Goal: Task Accomplishment & Management: Manage account settings

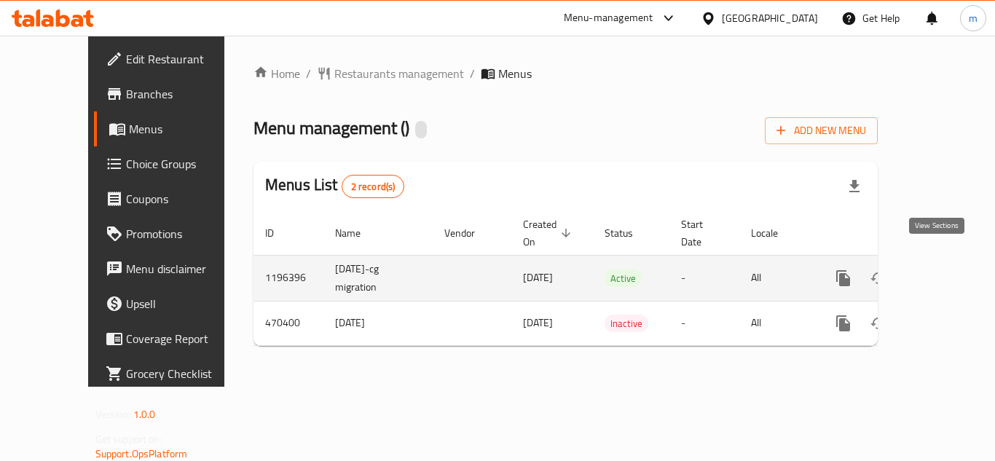
click at [941, 269] on icon "enhanced table" at bounding box center [947, 277] width 17 height 17
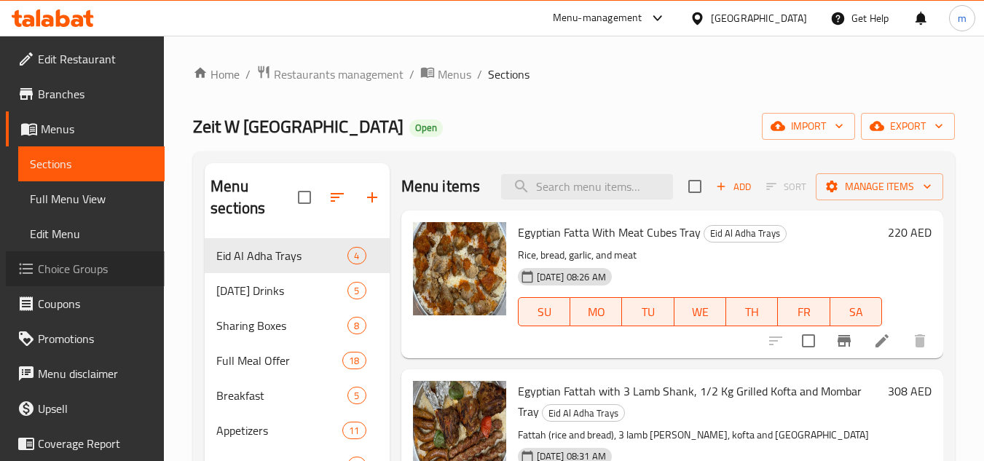
click at [87, 274] on span "Choice Groups" at bounding box center [95, 268] width 115 height 17
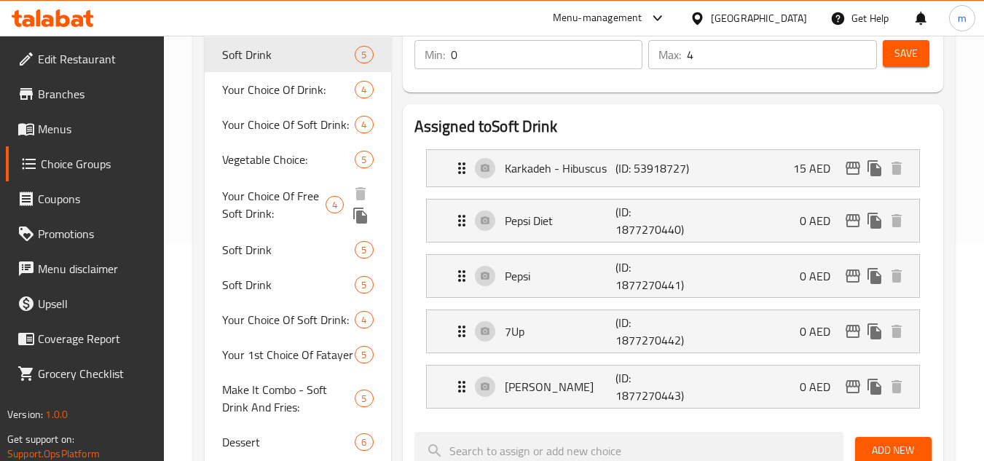
scroll to position [146, 0]
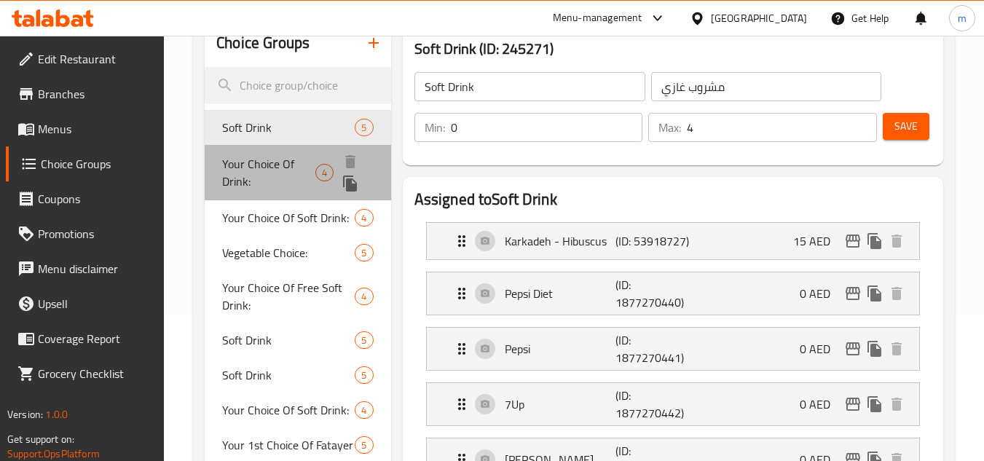
click at [278, 170] on span "Your Choice Of Drink:" at bounding box center [268, 172] width 93 height 35
type input "Your Choice Of Drink:"
type input "إختيارك من المشروب:"
type input "1"
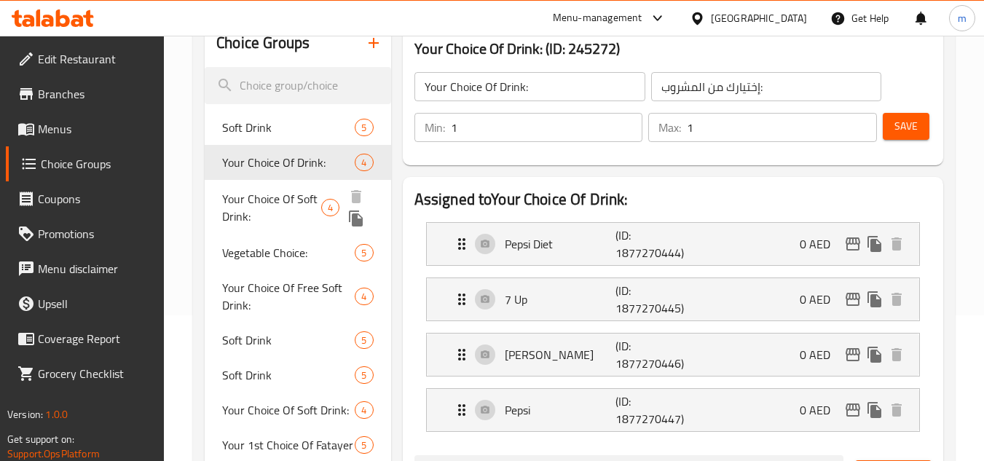
click at [282, 214] on span "Your Choice Of Soft Drink:" at bounding box center [271, 207] width 99 height 35
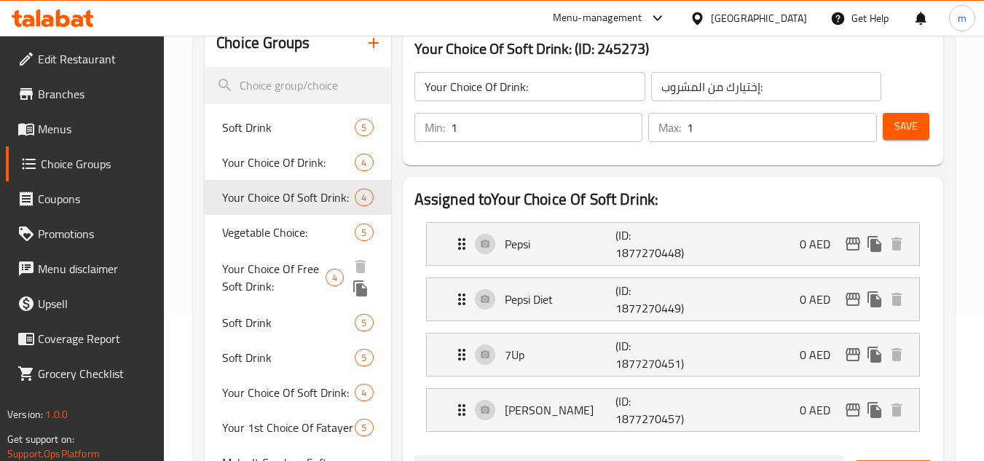
type input "Your Choice Of Soft Drink:"
type input "إختيارك من المشروب الغازي:"
type input "0"
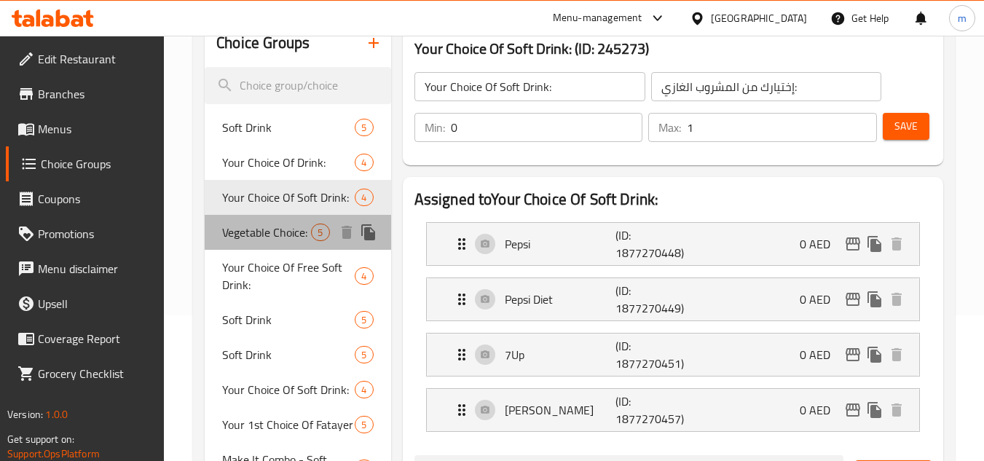
click at [280, 241] on span "Vegetable Choice:" at bounding box center [266, 232] width 89 height 17
type input "Vegetable Choice:"
type input "أختيار الخضار"
type input "1"
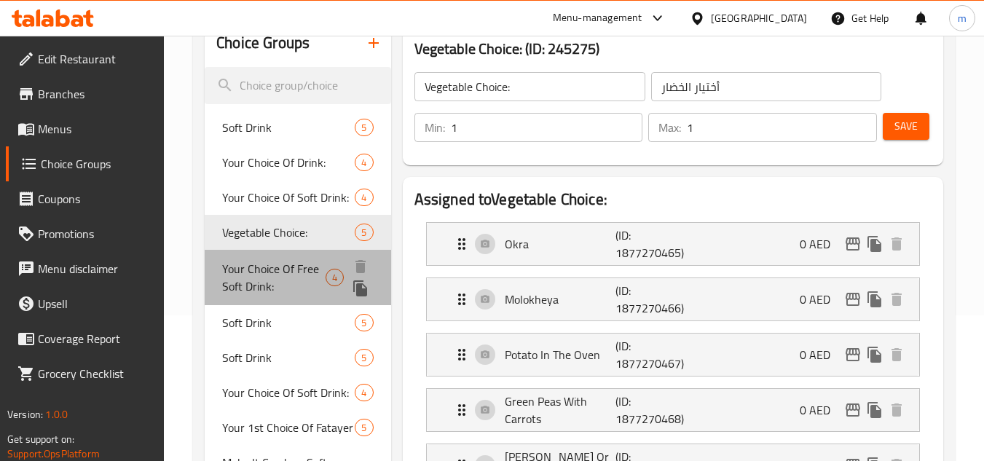
click at [289, 273] on span "Your Choice Of Free Soft Drink:" at bounding box center [273, 277] width 103 height 35
type input "Your Choice Of Free Soft Drink:"
type input "إختيارك من المشروب الغازي المجاني:"
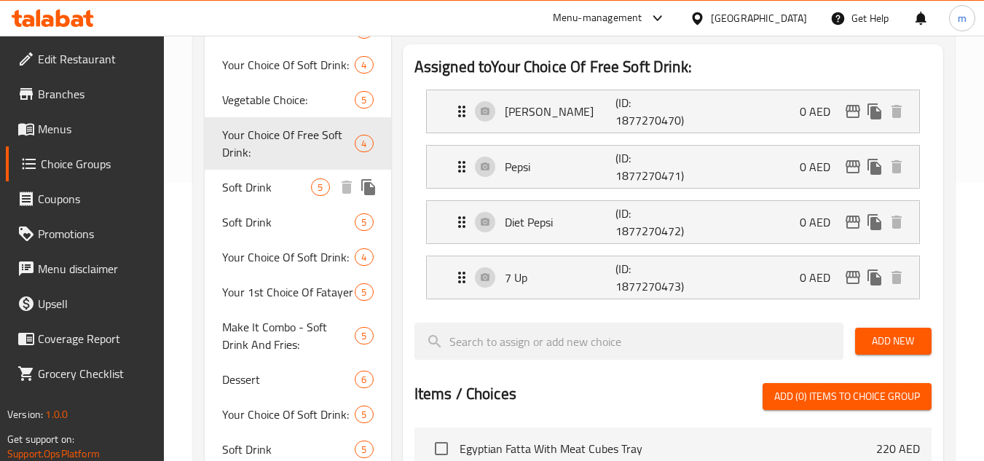
scroll to position [291, 0]
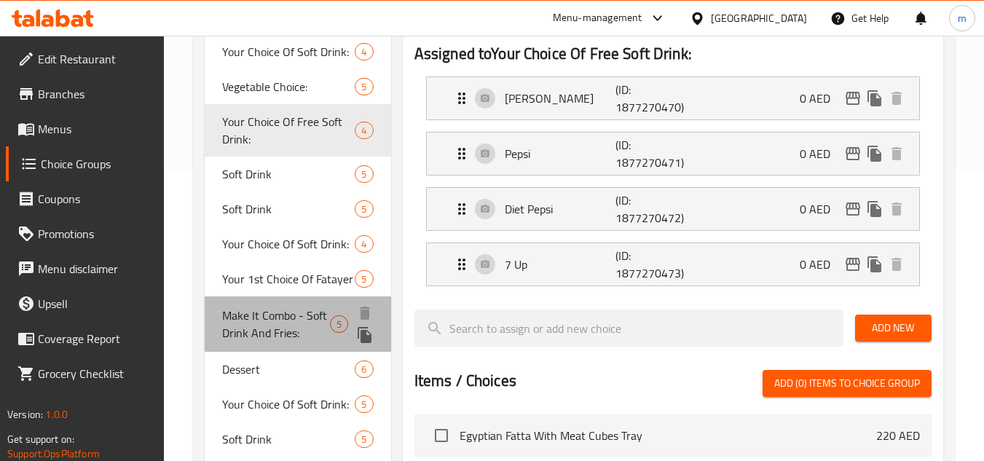
click at [279, 328] on span "Make It Combo - Soft Drink And Fries:" at bounding box center [275, 324] width 107 height 35
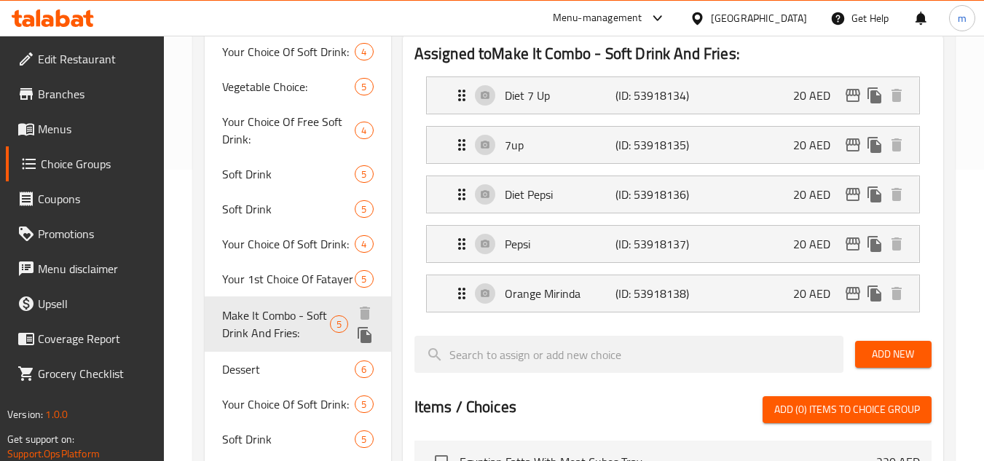
type input "Make It Combo - Soft Drink And Fries:"
type input "اجعلها وجبة - مشروب غازي و بطاطس محمرة:"
type input "0"
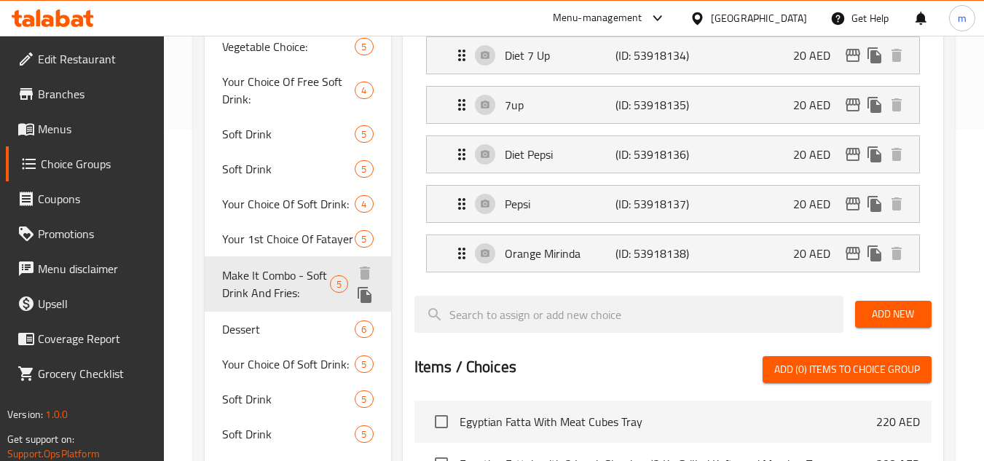
scroll to position [364, 0]
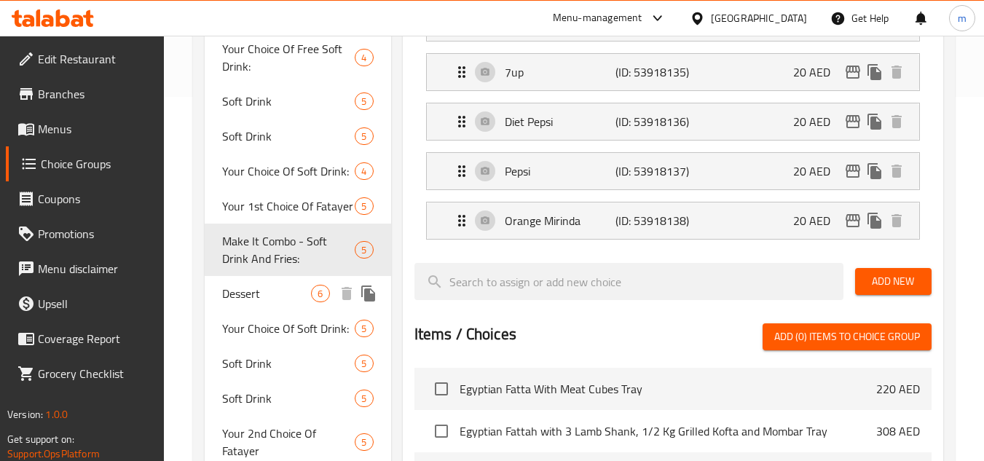
click at [266, 303] on div "Dessert 6" at bounding box center [298, 293] width 186 height 35
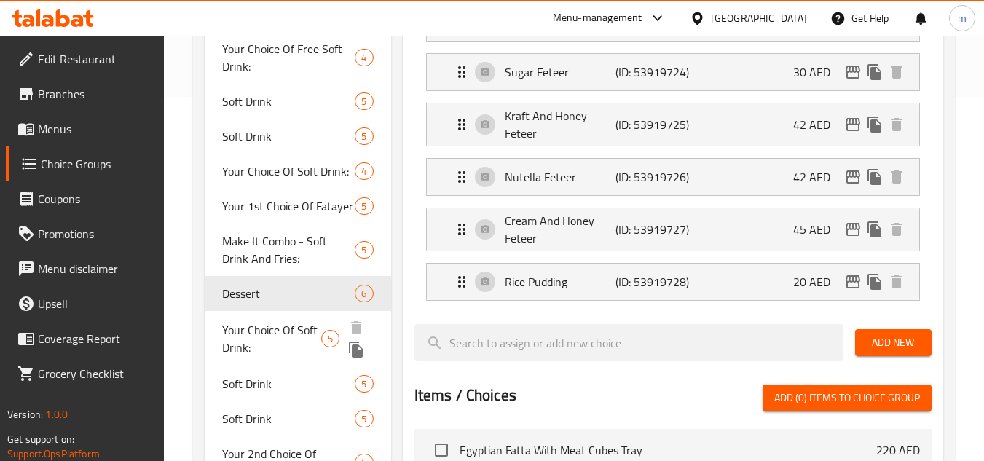
type input "Dessert"
type input "حلو"
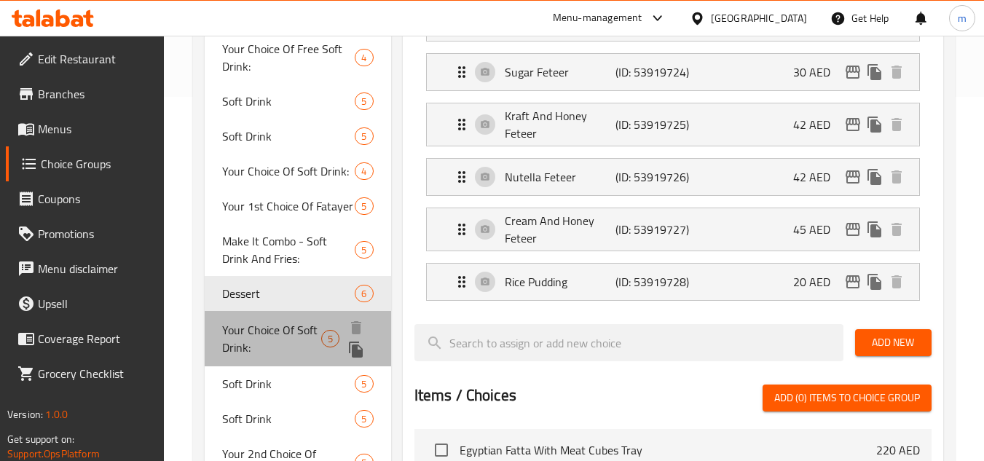
click at [275, 336] on span "Your Choice Of Soft Drink:" at bounding box center [271, 338] width 99 height 35
type input "Your Choice Of Soft Drink:"
type input "إختيارك من المشروب الغازي:"
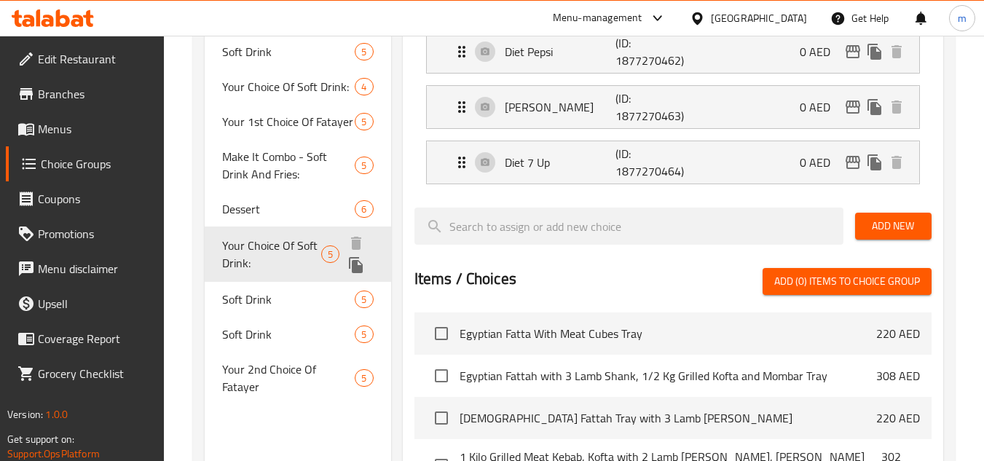
scroll to position [510, 0]
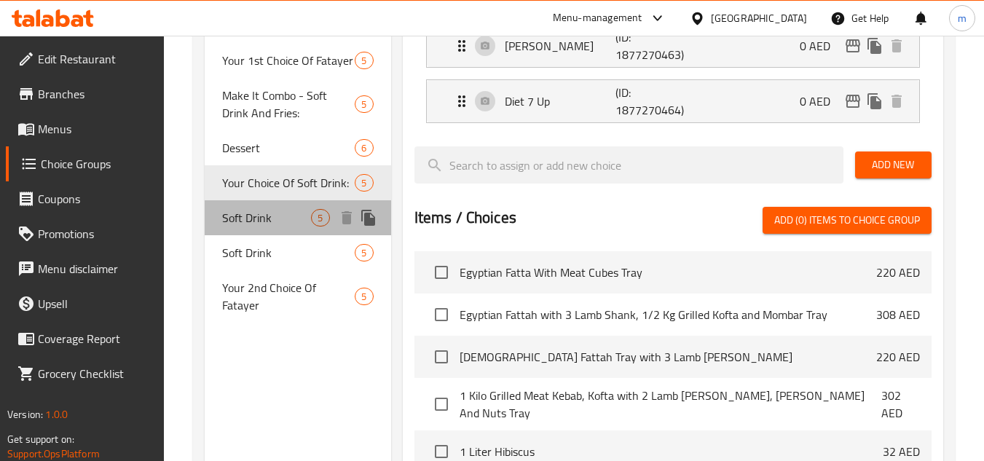
click at [260, 226] on span "Soft Drink" at bounding box center [266, 217] width 89 height 17
type input "Soft Drink"
type input "مشروب غازي"
type input "1"
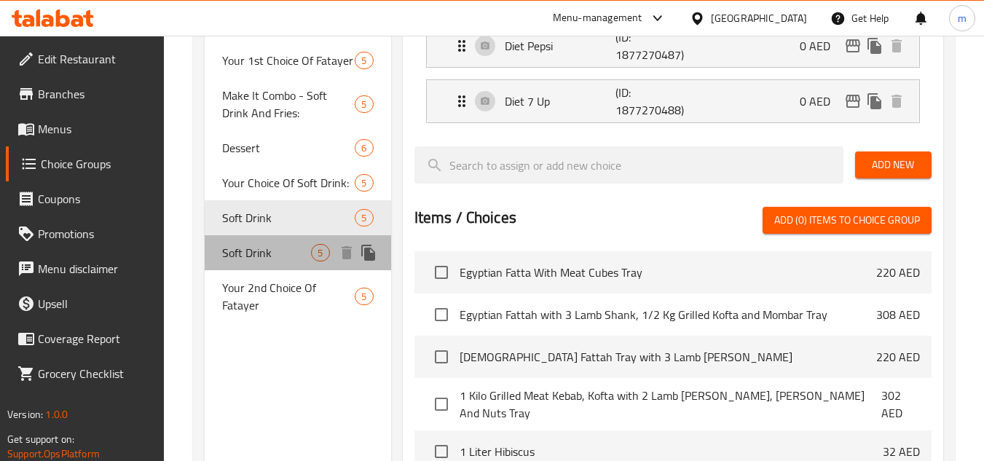
click at [263, 256] on span "Soft Drink" at bounding box center [266, 252] width 89 height 17
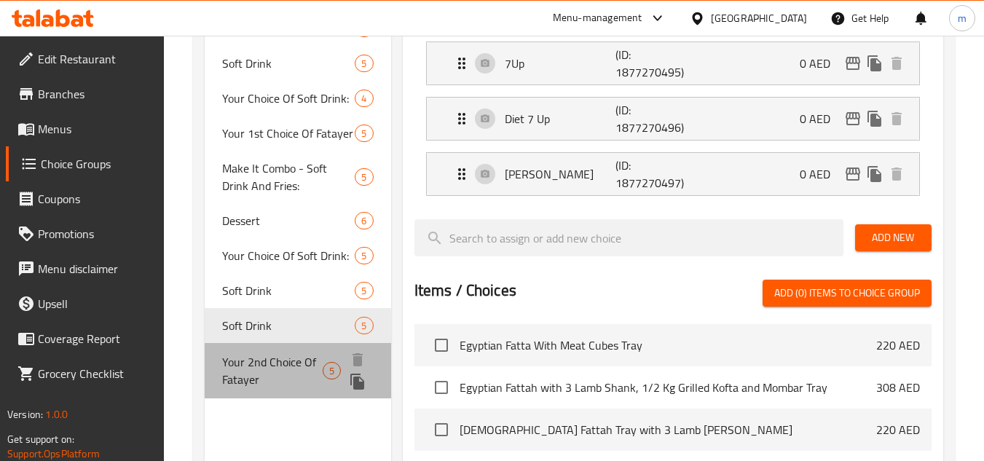
click at [290, 363] on span "Your 2nd Choice Of Fatayer" at bounding box center [272, 370] width 100 height 35
type input "Your 2nd Choice Of Fatayer"
type input "إختيارك الثانى من الفطاير:"
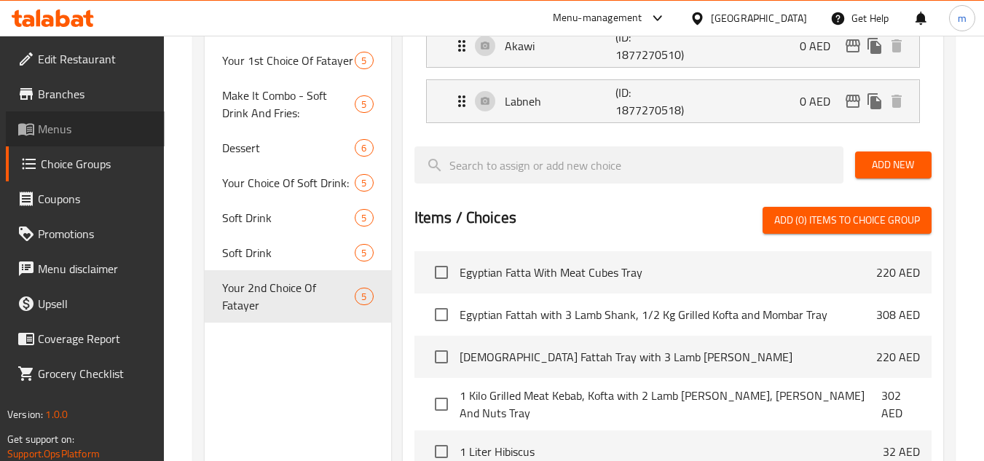
click at [66, 130] on span "Menus" at bounding box center [95, 128] width 115 height 17
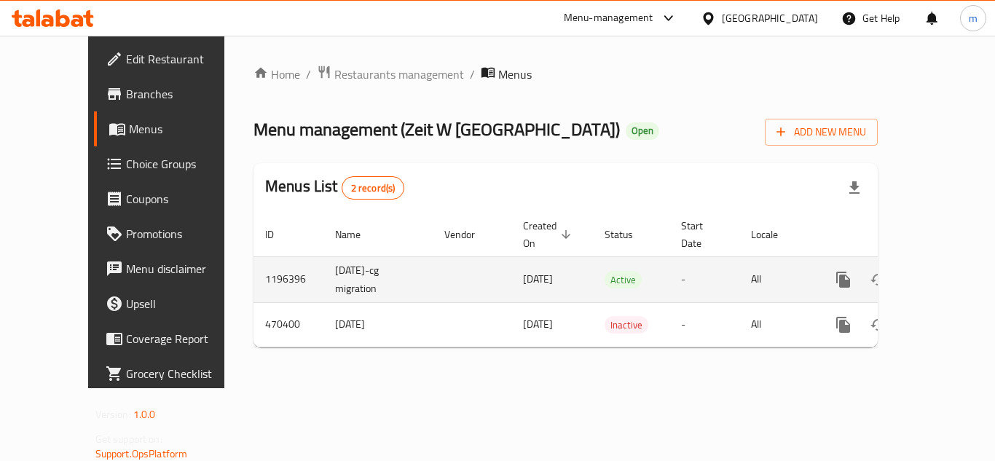
click at [941, 273] on icon "enhanced table" at bounding box center [947, 279] width 13 height 13
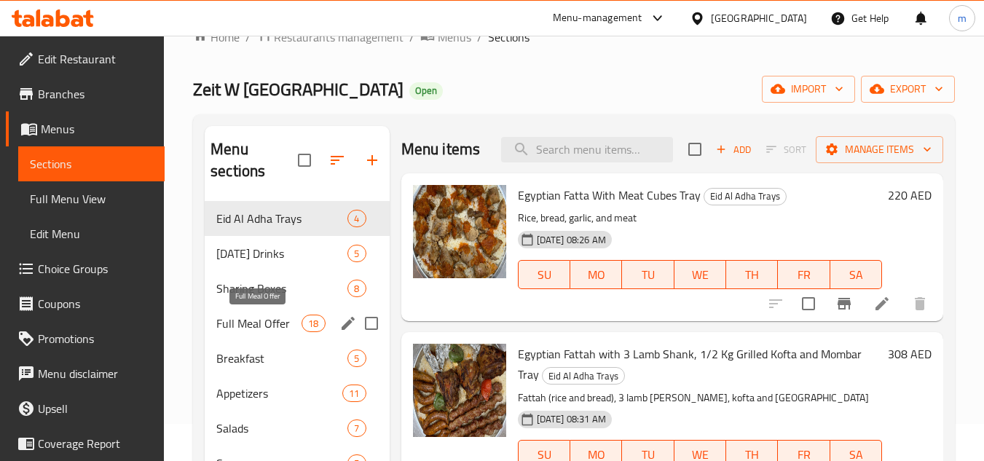
scroll to position [73, 0]
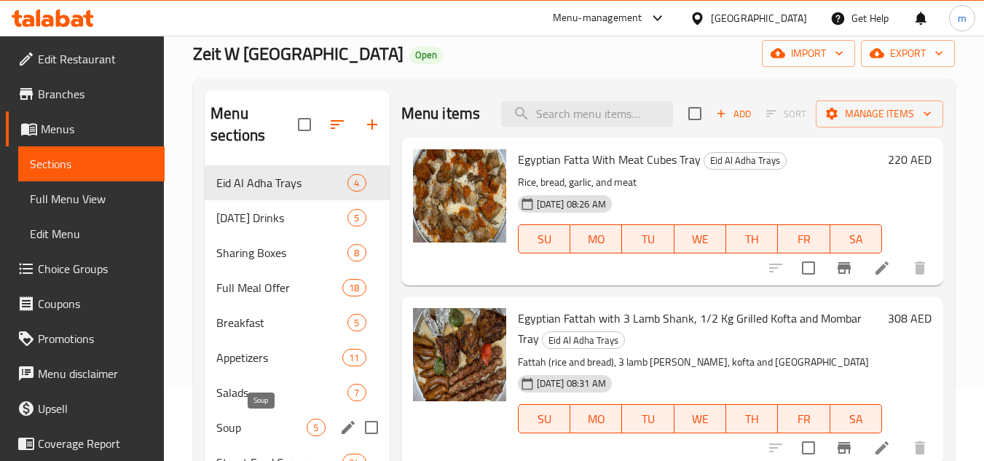
click at [243, 427] on span "Soup" at bounding box center [261, 427] width 90 height 17
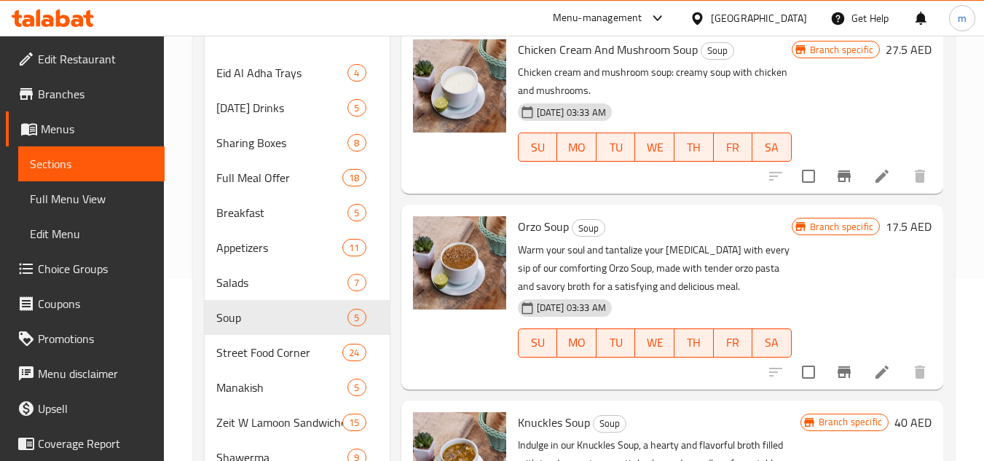
scroll to position [150, 0]
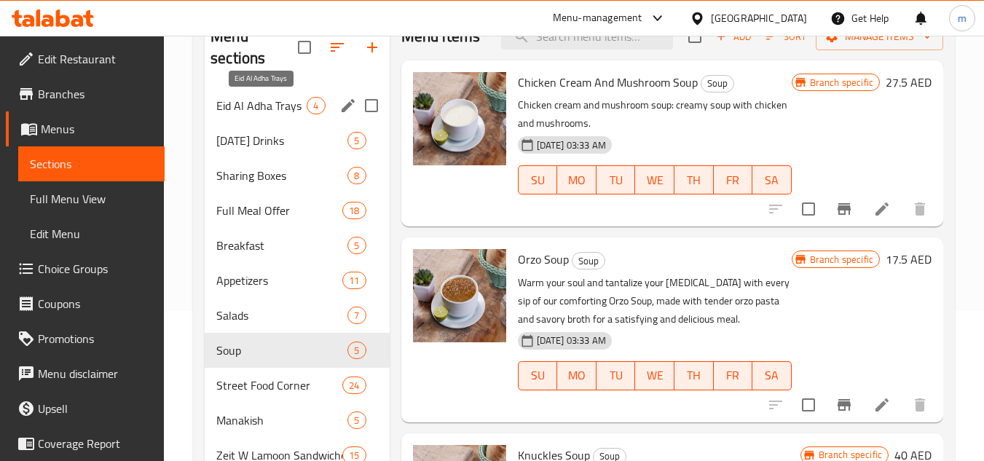
click at [270, 111] on span "Eid Al Adha Trays" at bounding box center [261, 105] width 90 height 17
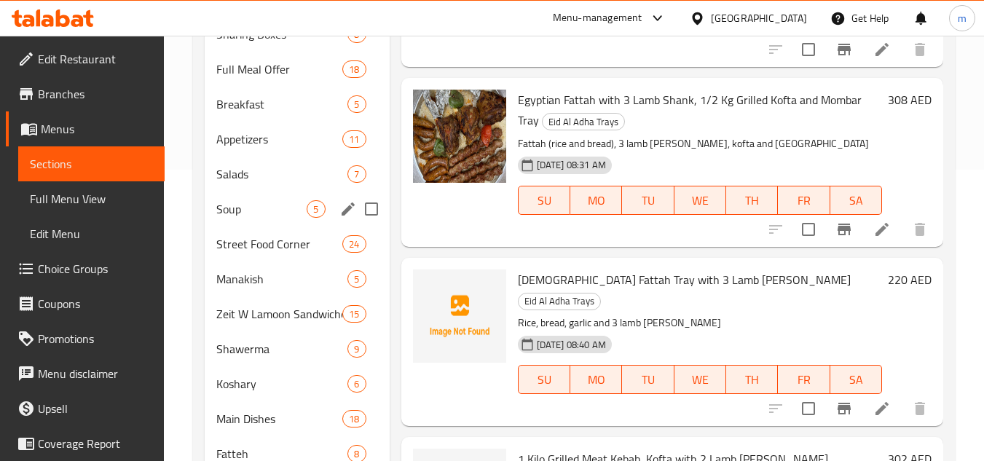
scroll to position [146, 0]
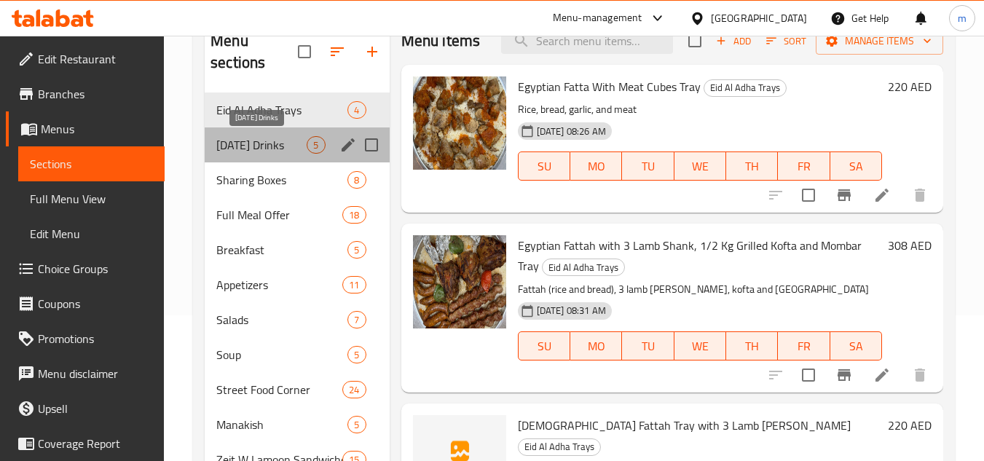
click at [258, 143] on span "[DATE] Drinks" at bounding box center [261, 144] width 90 height 17
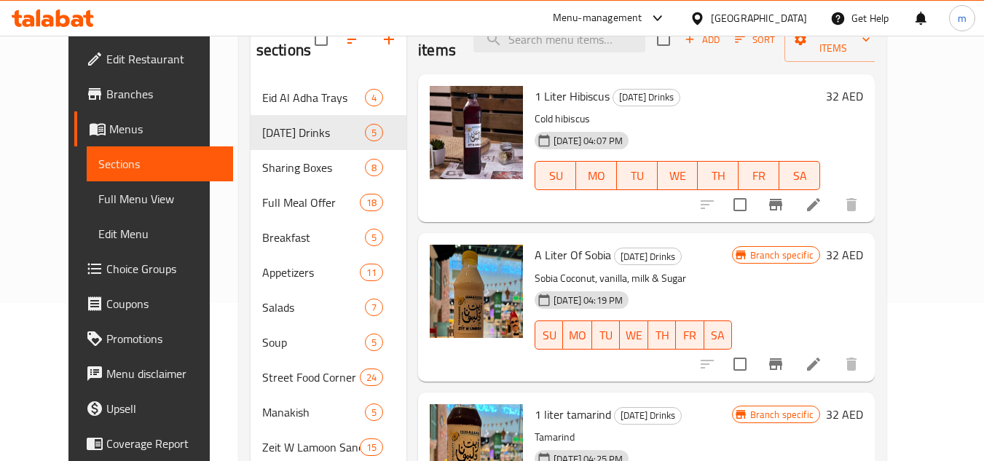
scroll to position [150, 0]
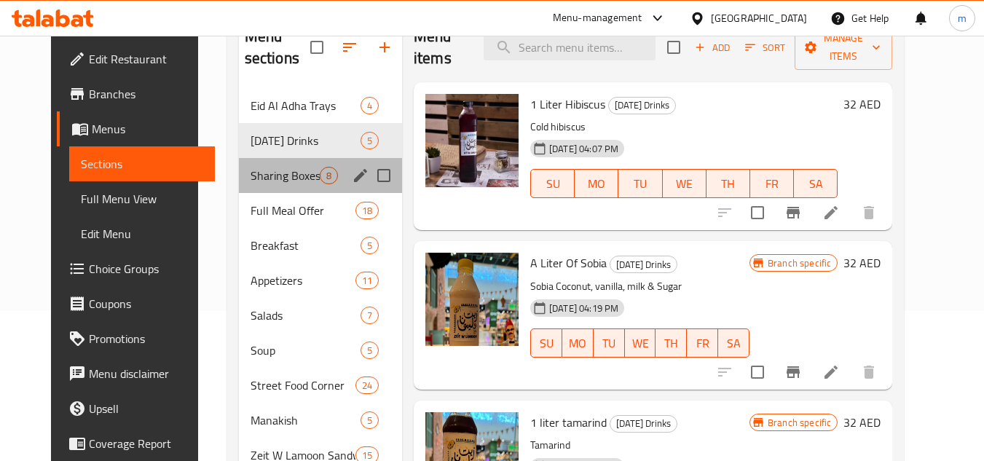
click at [241, 184] on div "Sharing Boxes 8" at bounding box center [320, 175] width 163 height 35
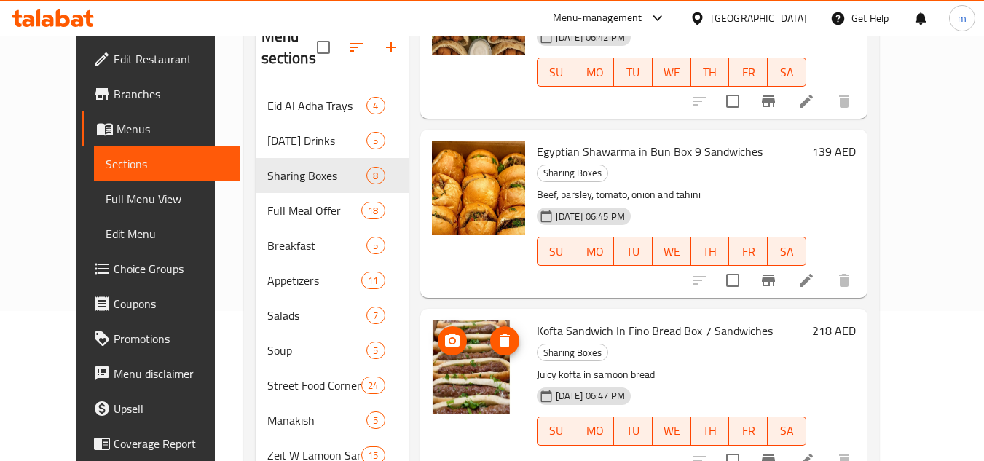
scroll to position [341, 0]
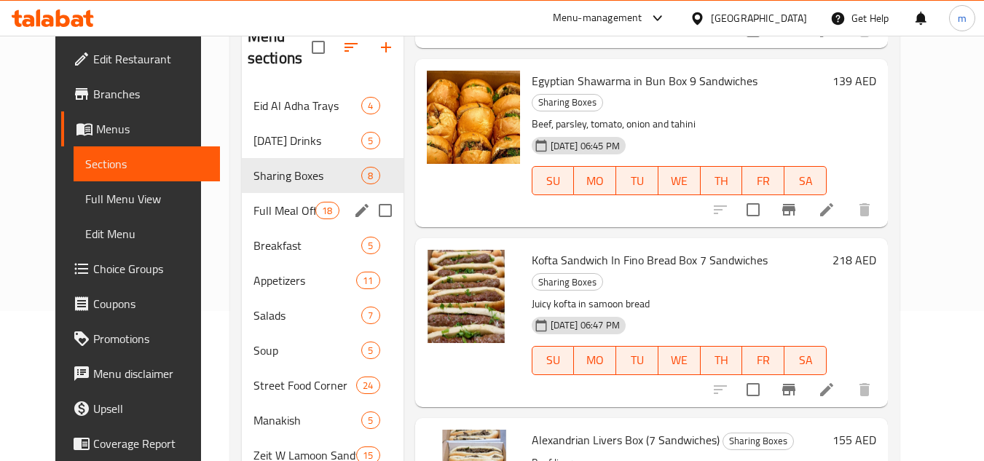
click at [242, 208] on div "Full Meal Offer 18" at bounding box center [323, 210] width 162 height 35
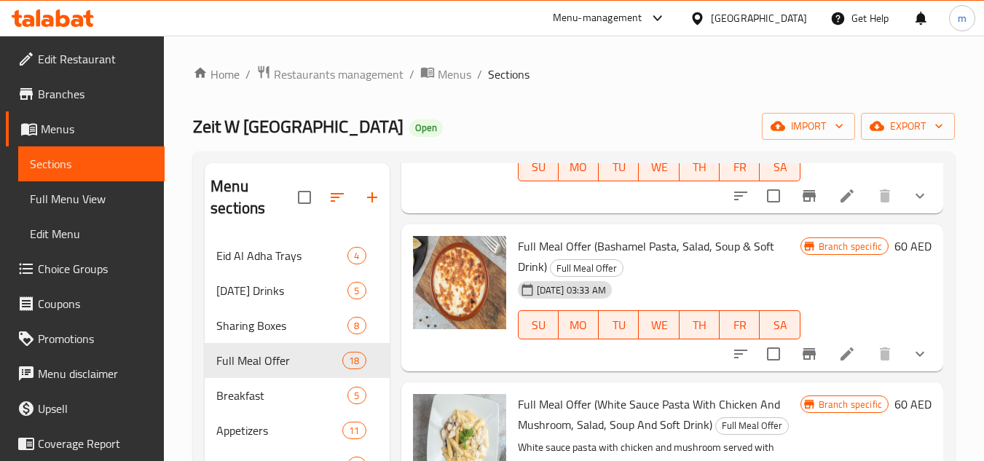
scroll to position [582, 0]
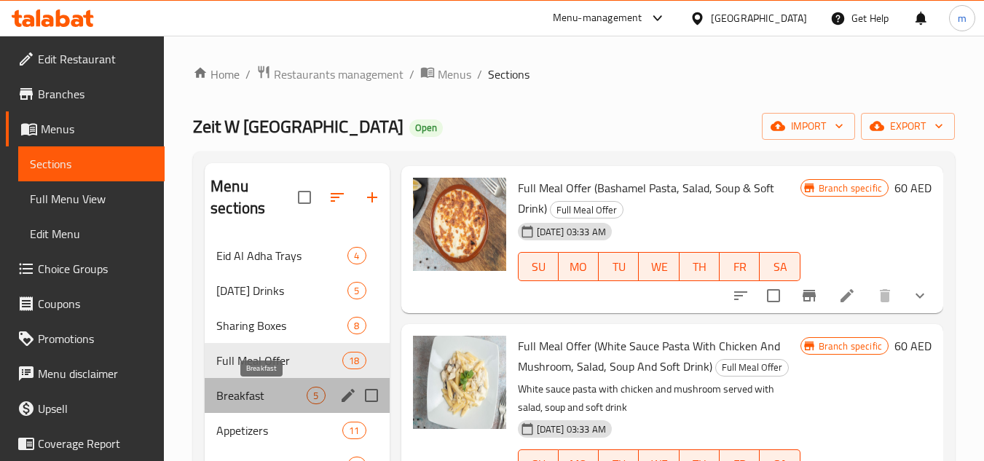
click at [229, 395] on span "Breakfast" at bounding box center [261, 395] width 90 height 17
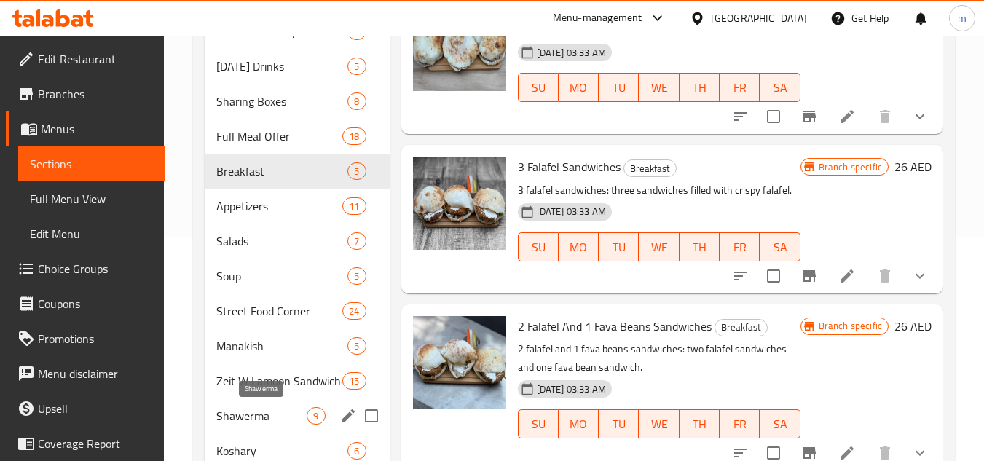
scroll to position [223, 0]
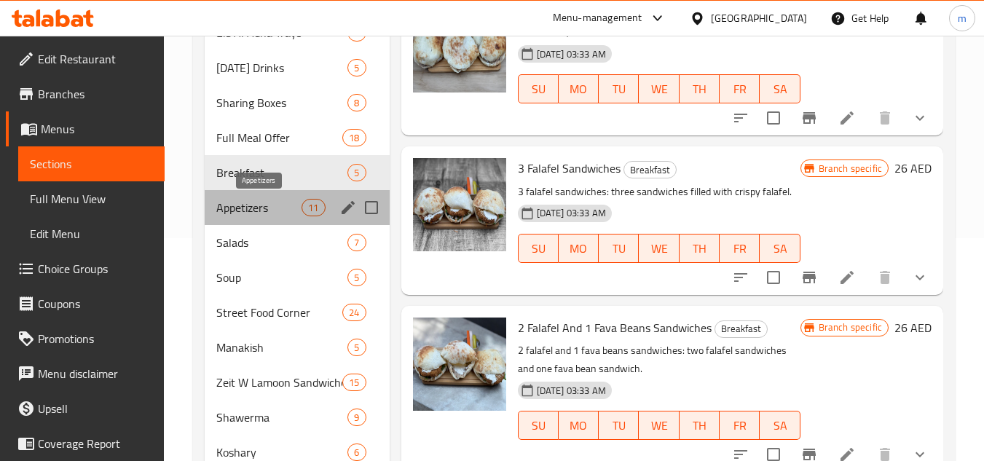
click at [269, 210] on span "Appetizers" at bounding box center [258, 207] width 85 height 17
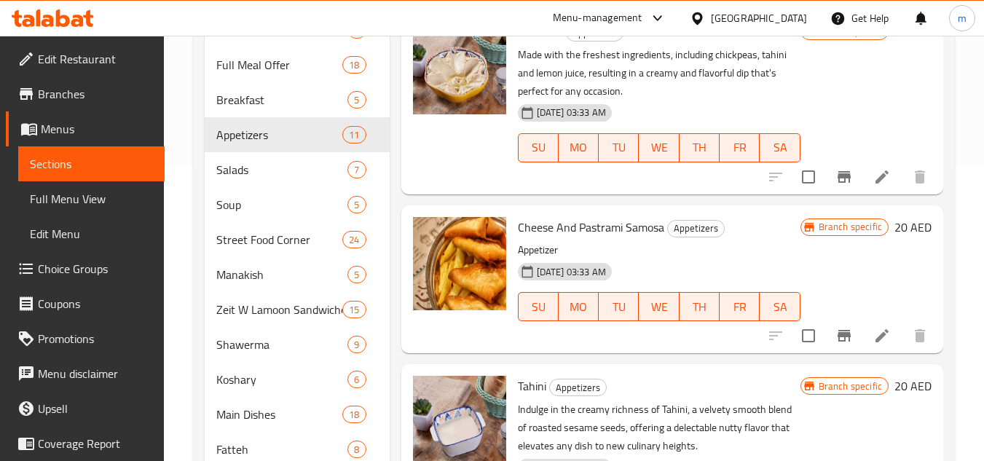
scroll to position [146, 0]
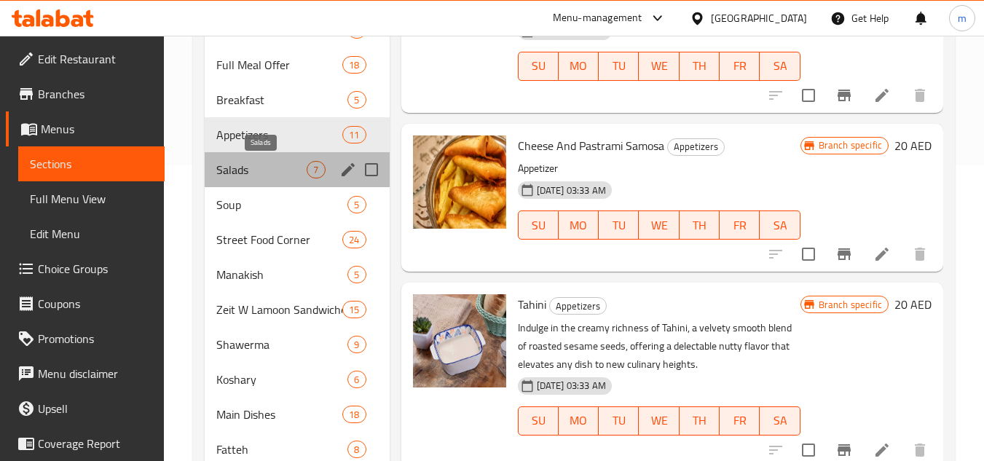
click at [227, 167] on span "Salads" at bounding box center [261, 169] width 90 height 17
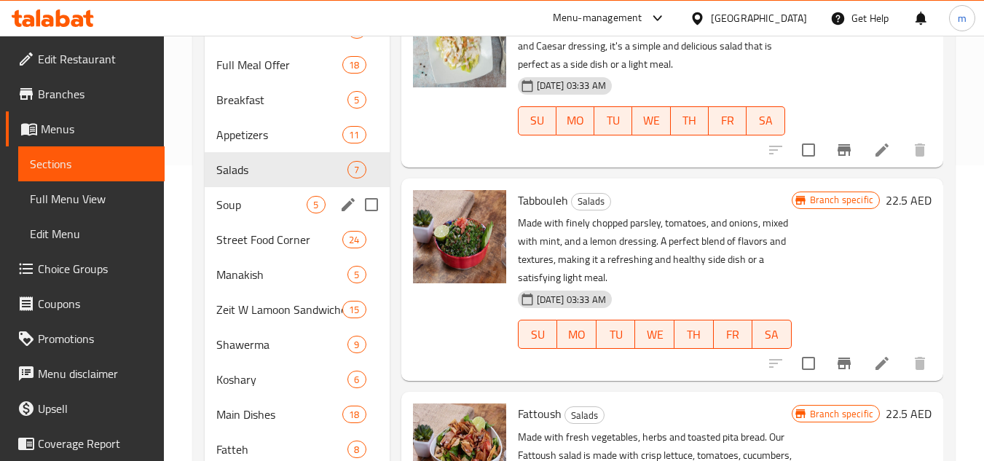
click at [213, 207] on div "Soup 5" at bounding box center [297, 204] width 184 height 35
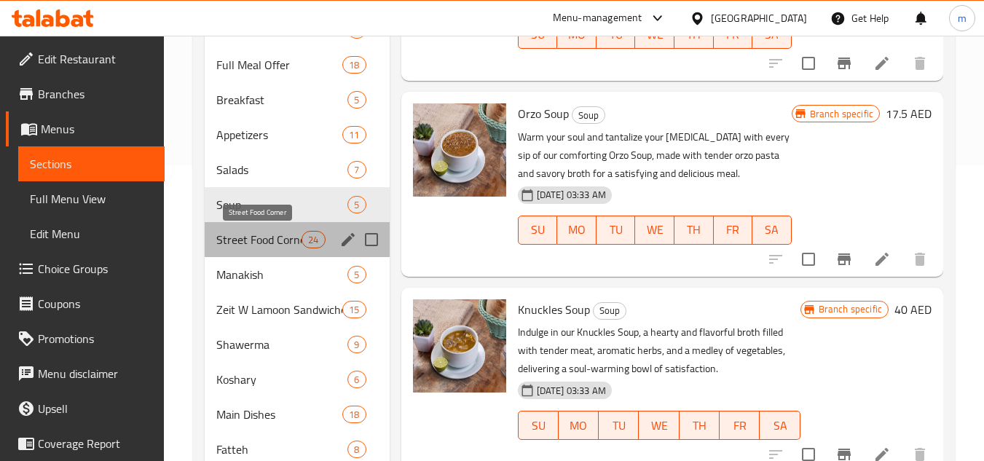
click at [248, 239] on span "Street Food Corner" at bounding box center [258, 239] width 85 height 17
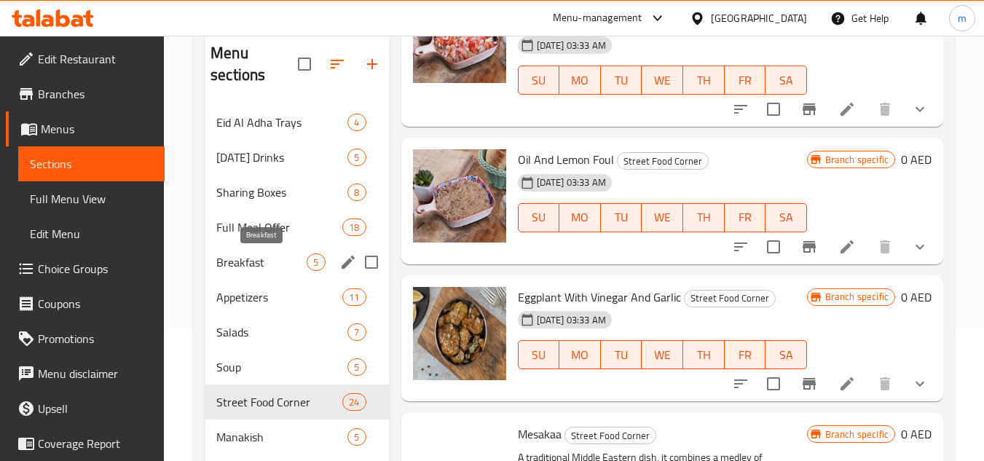
scroll to position [223, 0]
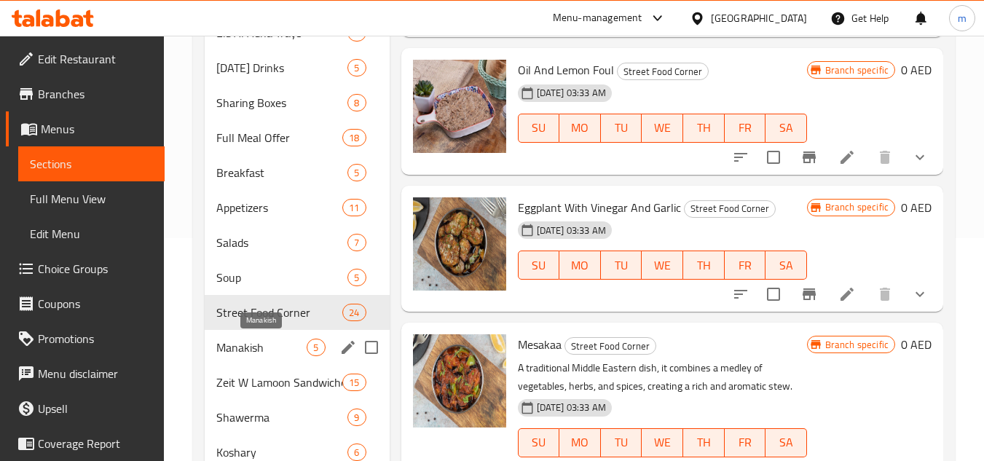
click at [244, 342] on span "Manakish" at bounding box center [261, 347] width 90 height 17
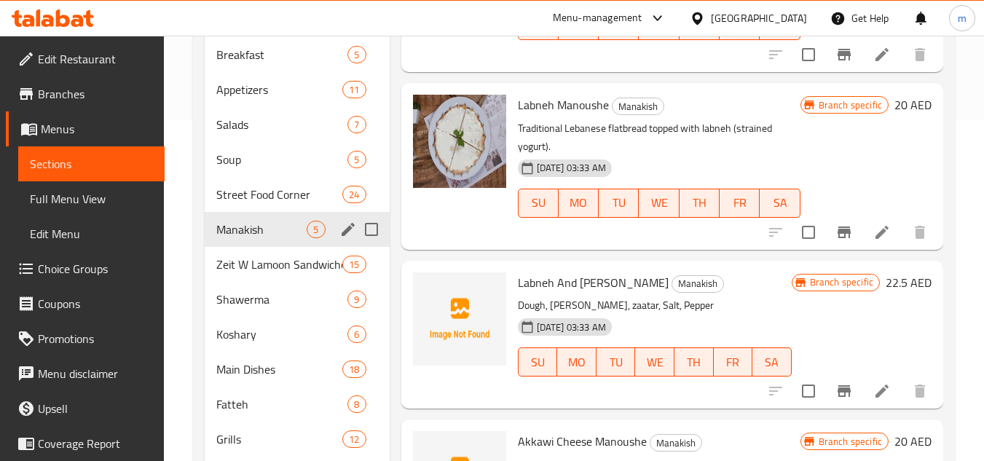
scroll to position [368, 0]
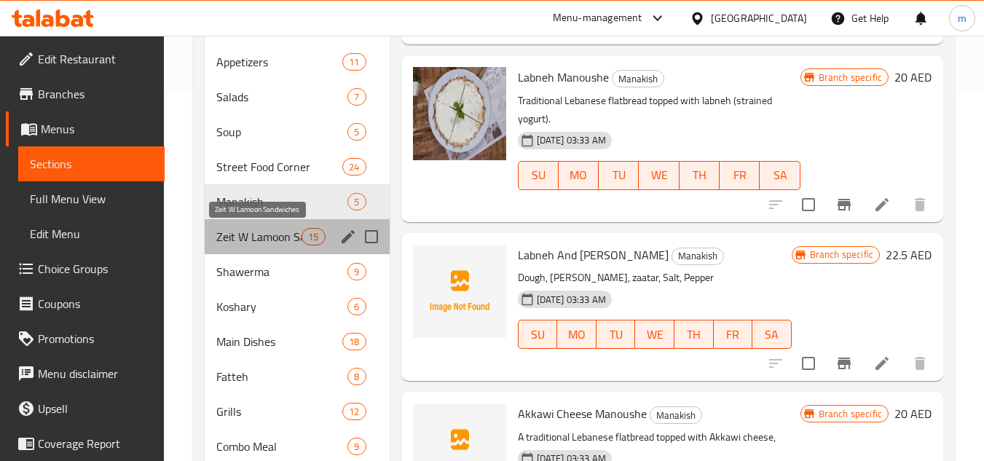
click at [247, 240] on span "Zeit W Lamoon Sandwiches" at bounding box center [258, 236] width 85 height 17
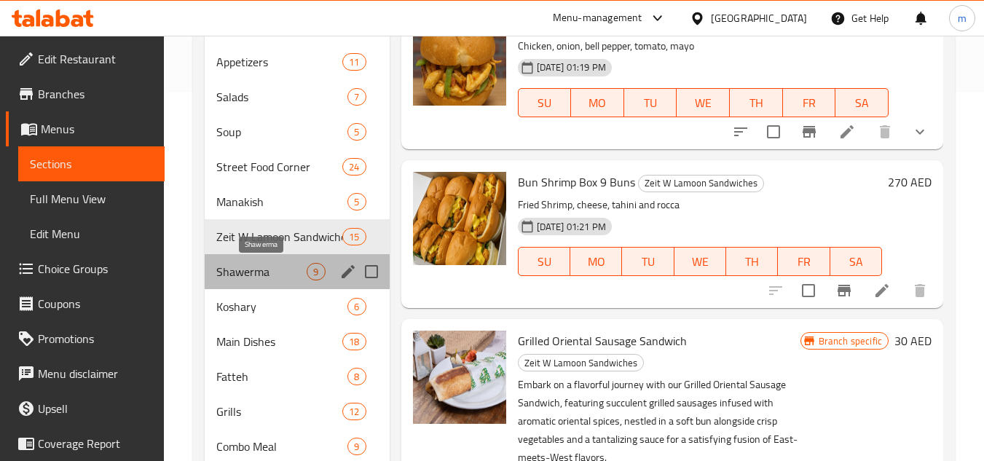
click at [240, 275] on span "Shawerma" at bounding box center [261, 271] width 90 height 17
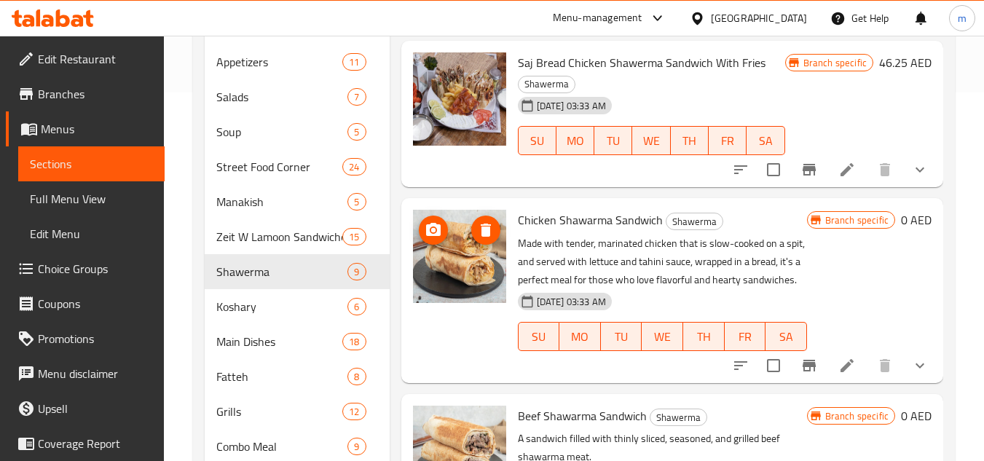
scroll to position [437, 0]
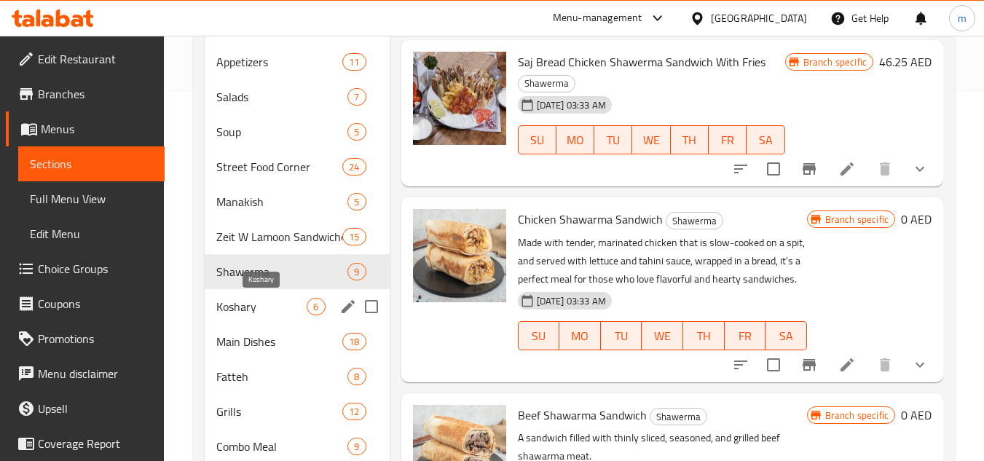
click at [251, 314] on span "Koshary" at bounding box center [261, 306] width 90 height 17
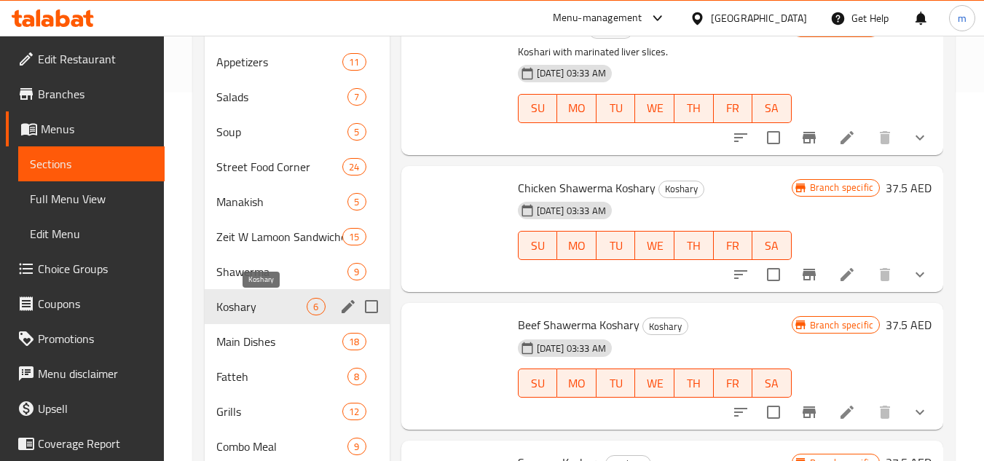
scroll to position [34, 0]
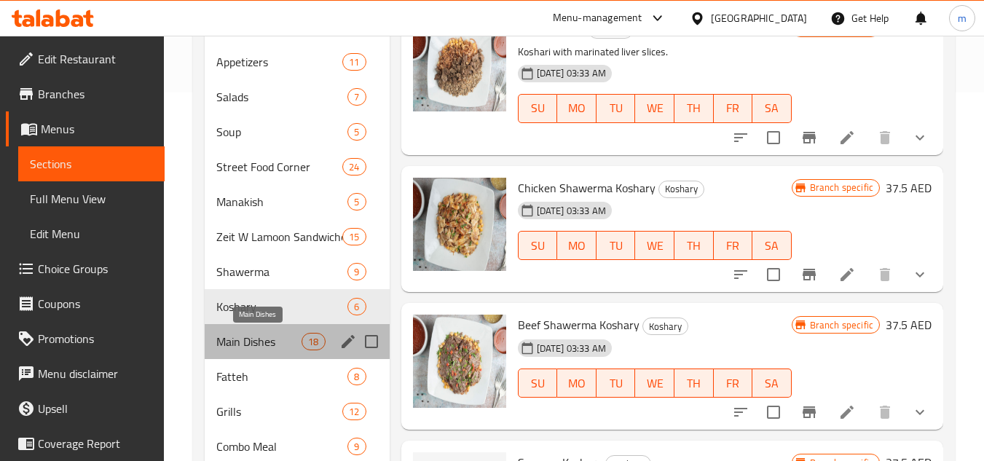
click at [236, 338] on span "Main Dishes" at bounding box center [258, 341] width 85 height 17
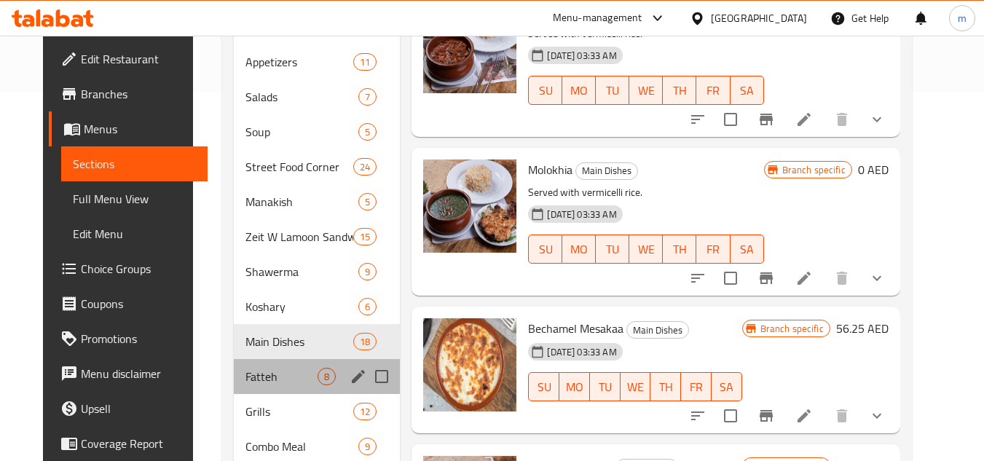
click at [234, 366] on div "Fatteh 8" at bounding box center [317, 376] width 167 height 35
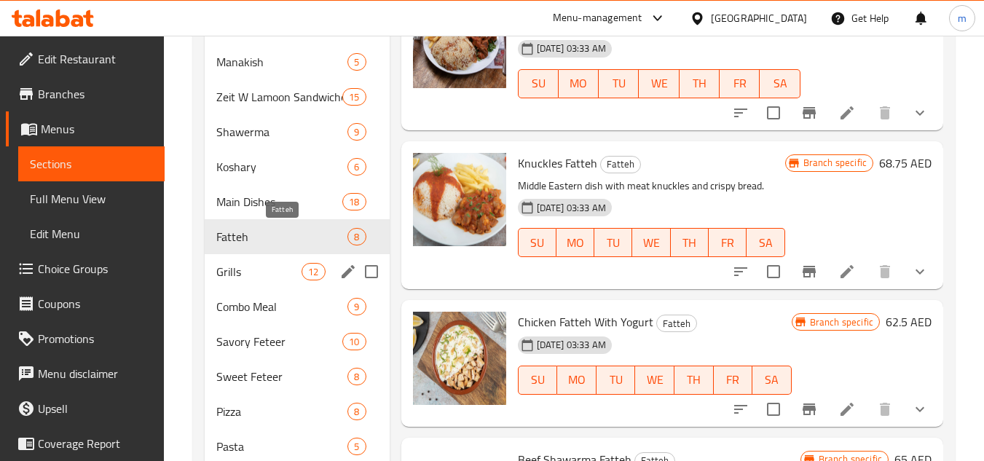
scroll to position [514, 0]
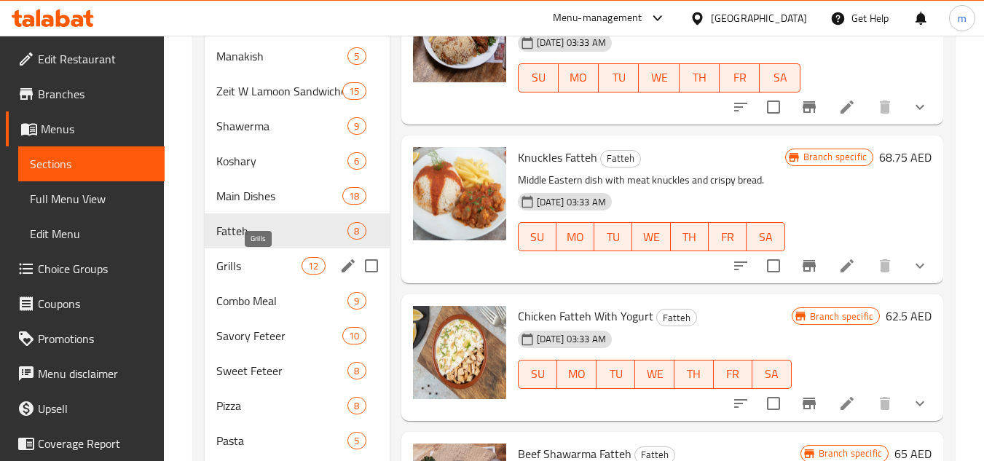
click at [235, 274] on span "Grills" at bounding box center [258, 265] width 85 height 17
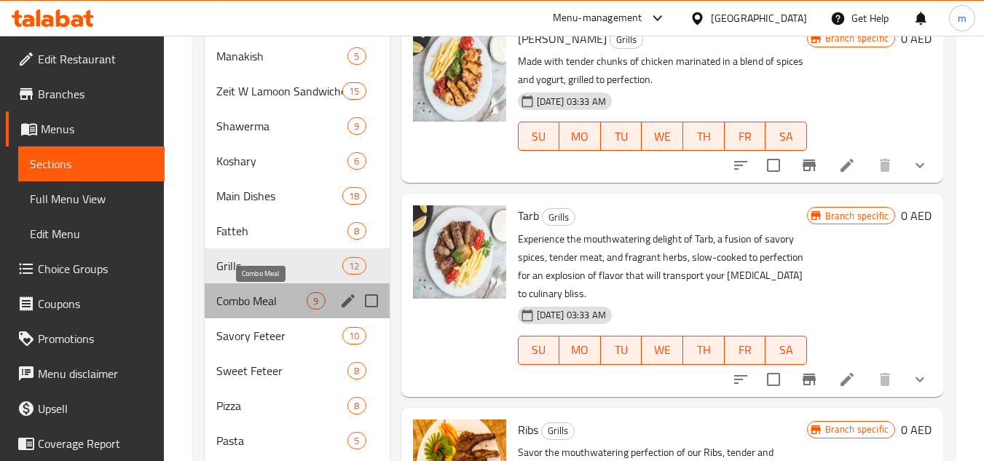
click at [240, 305] on span "Combo Meal" at bounding box center [261, 300] width 90 height 17
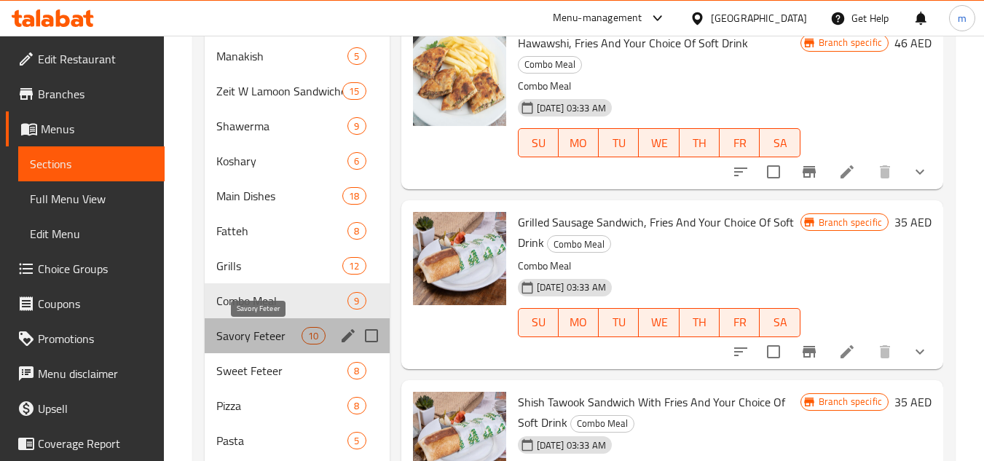
click at [244, 333] on span "Savory Feteer" at bounding box center [258, 335] width 85 height 17
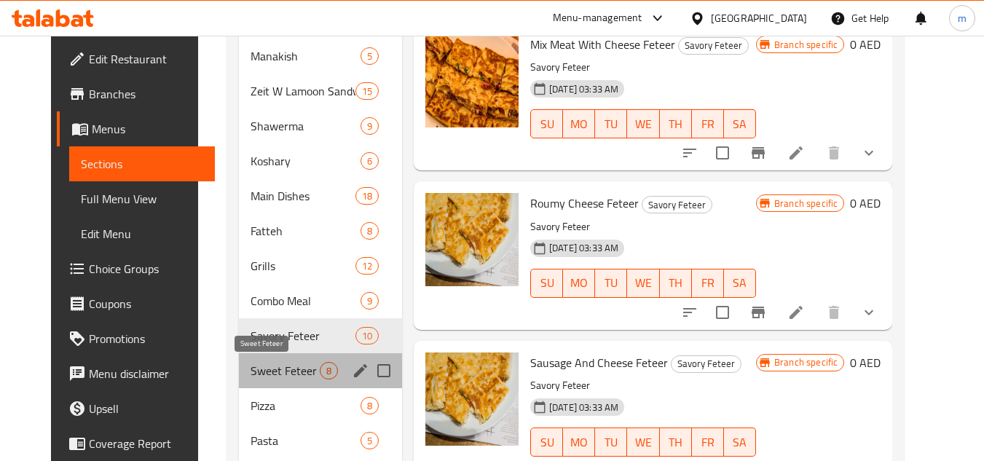
click at [255, 368] on span "Sweet Feteer" at bounding box center [284, 370] width 69 height 17
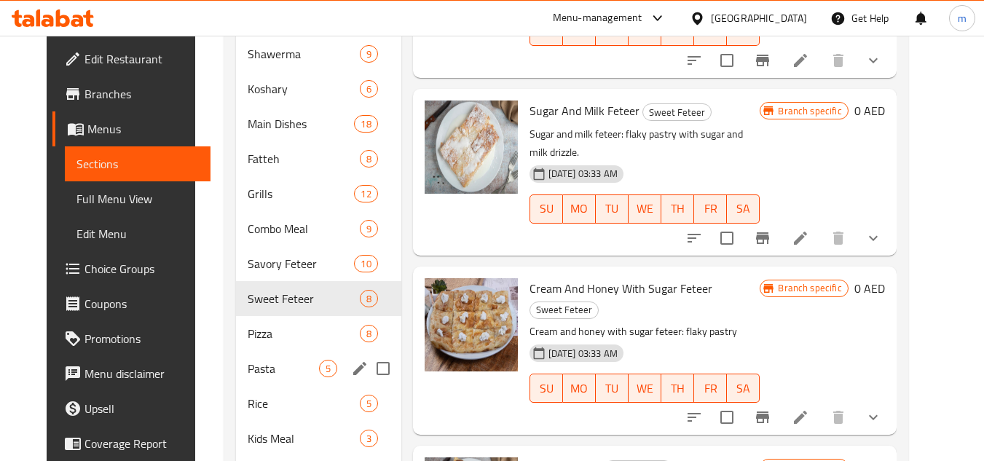
scroll to position [587, 0]
click at [248, 331] on span "Pizza" at bounding box center [283, 332] width 71 height 17
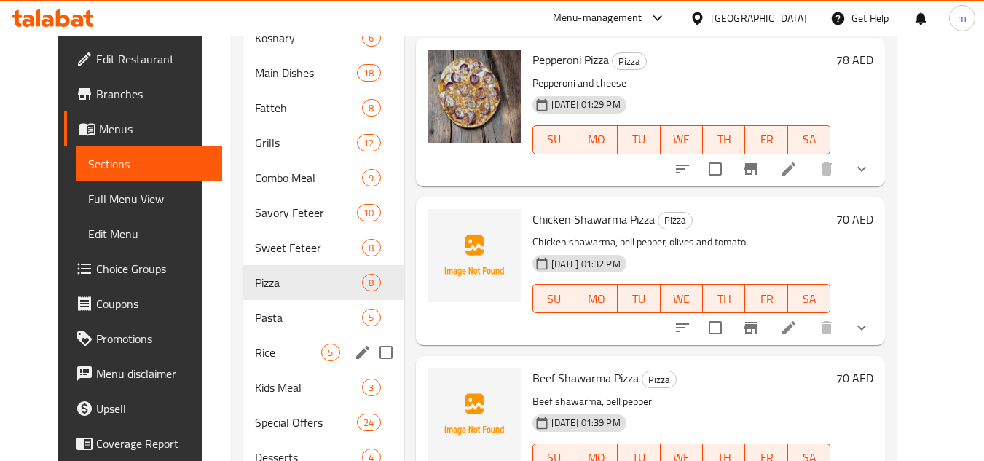
scroll to position [732, 0]
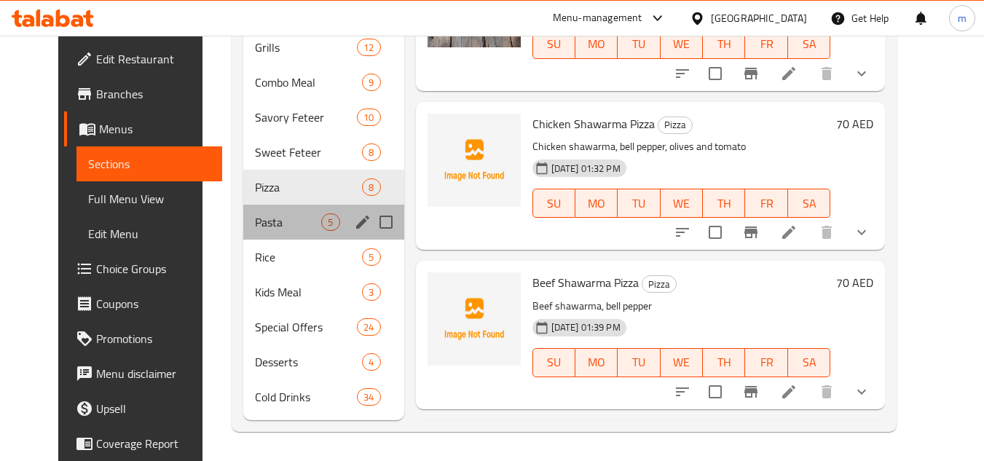
click at [243, 233] on div "Pasta 5" at bounding box center [323, 222] width 160 height 35
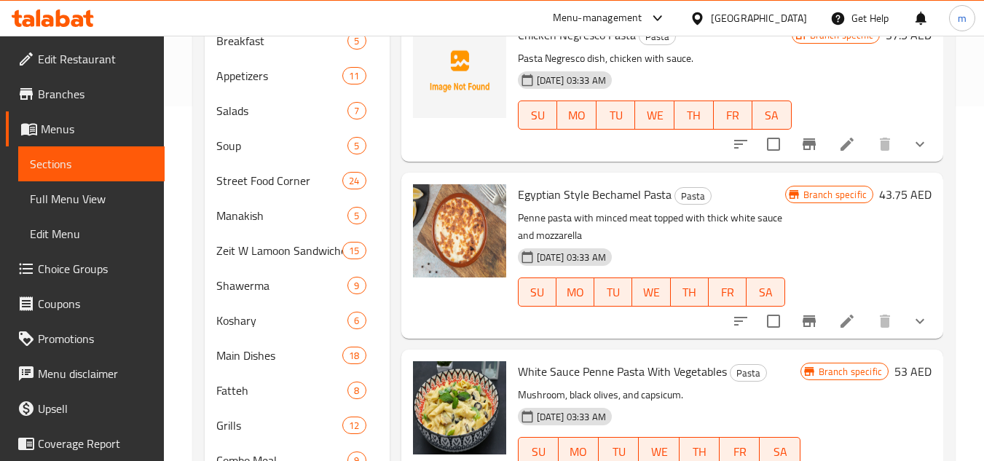
scroll to position [582, 0]
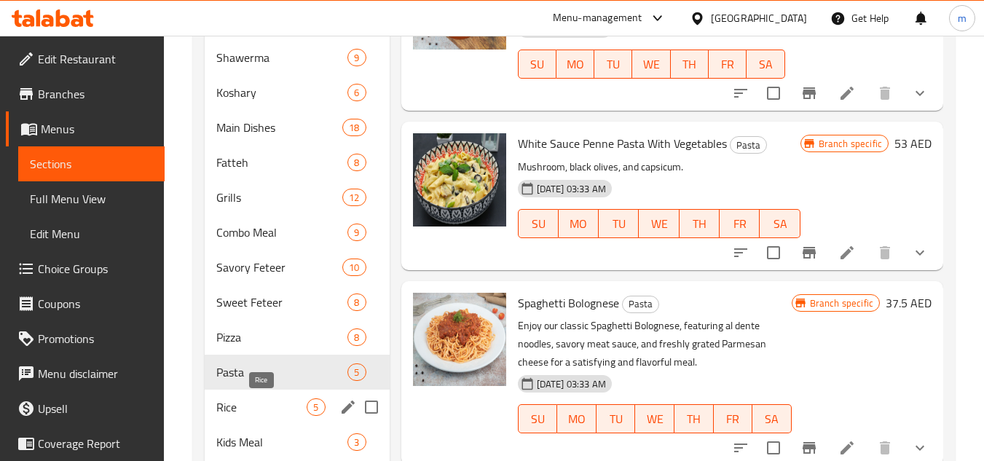
click at [232, 405] on span "Rice" at bounding box center [261, 406] width 90 height 17
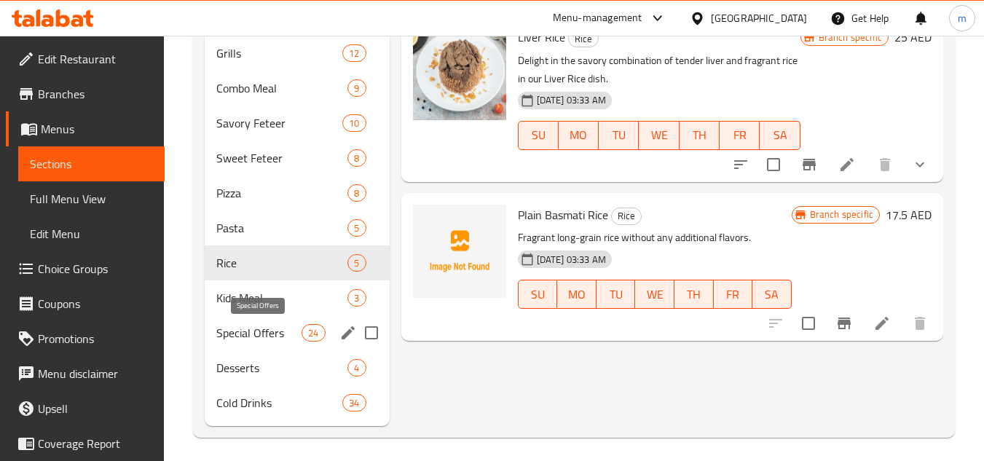
scroll to position [728, 0]
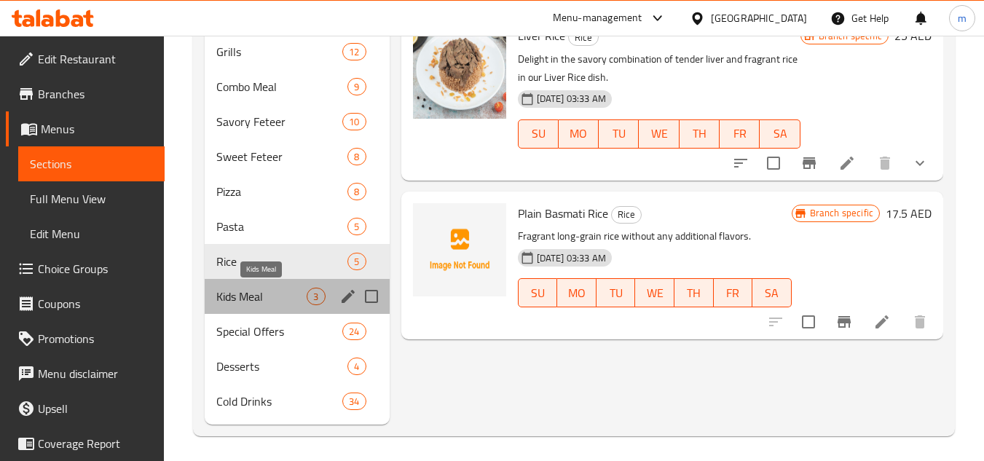
click at [229, 295] on span "Kids Meal" at bounding box center [261, 296] width 90 height 17
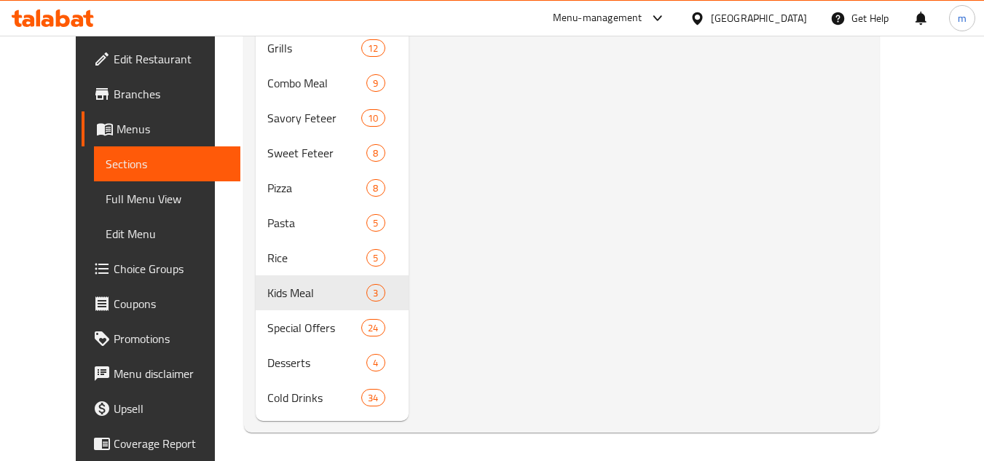
scroll to position [732, 0]
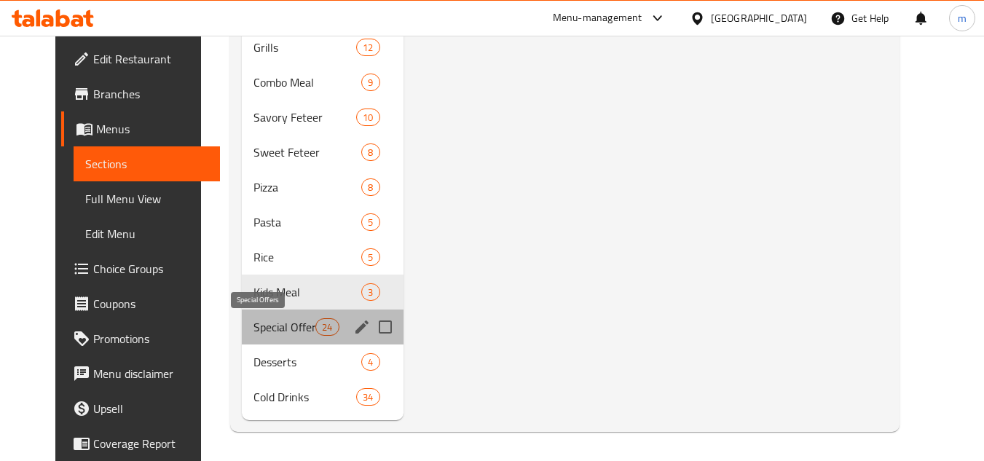
click at [261, 325] on span "Special Offers" at bounding box center [284, 326] width 62 height 17
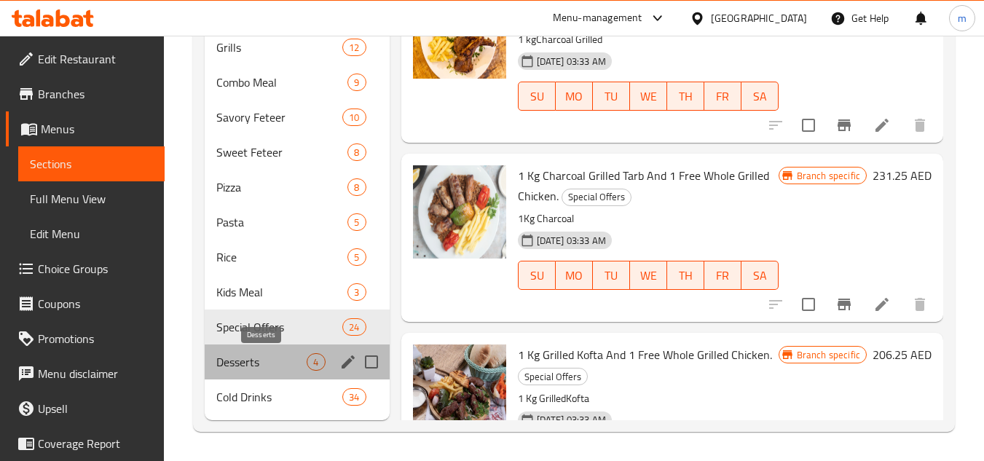
click at [238, 361] on span "Desserts" at bounding box center [261, 361] width 90 height 17
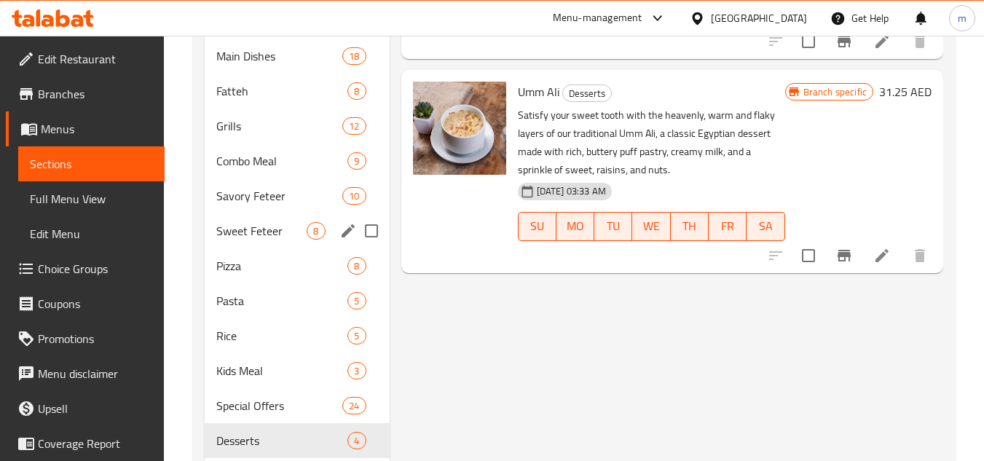
scroll to position [732, 0]
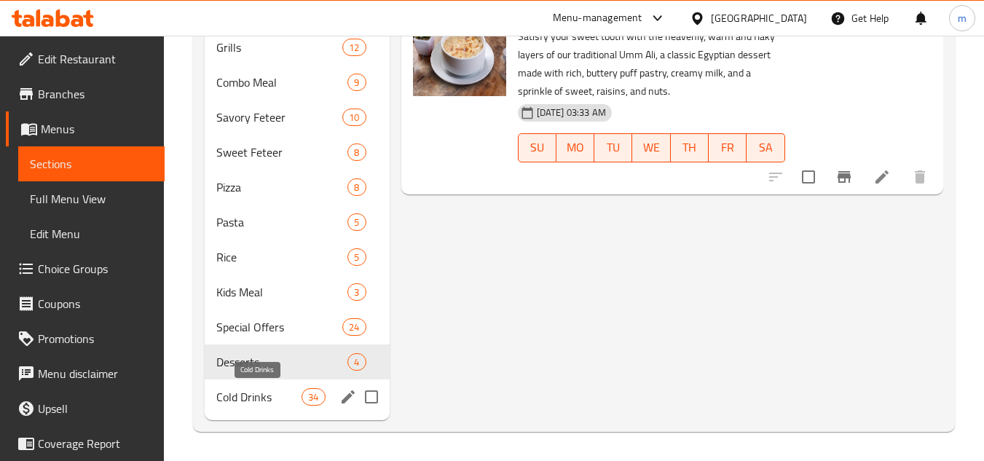
click at [250, 397] on span "Cold Drinks" at bounding box center [258, 396] width 85 height 17
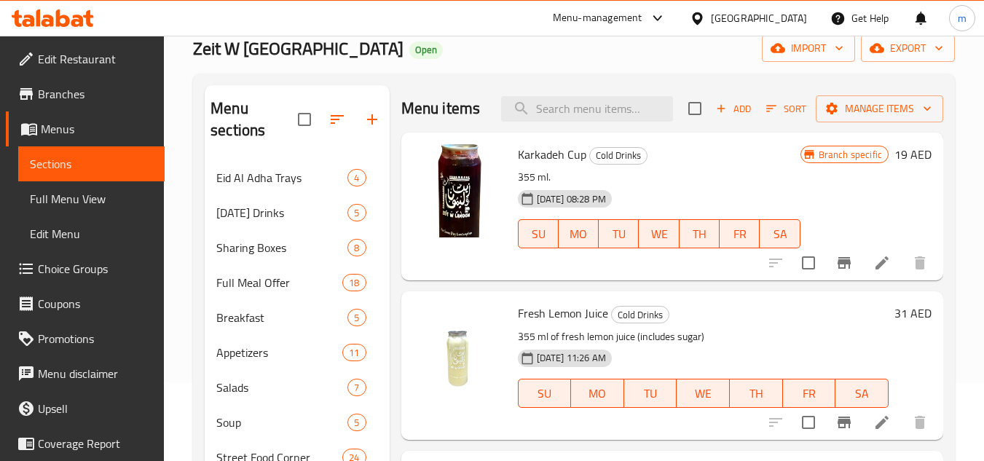
scroll to position [77, 0]
